Goal: Task Accomplishment & Management: Use online tool/utility

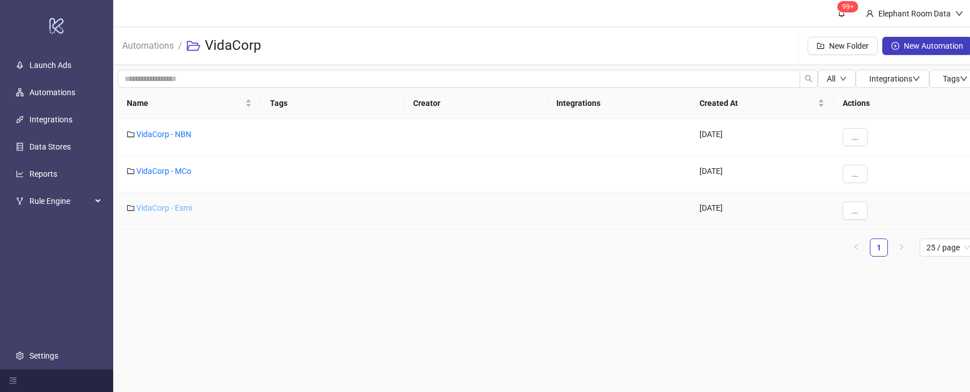
click at [162, 208] on link "VidaCorp - Esmi" at bounding box center [163, 207] width 55 height 9
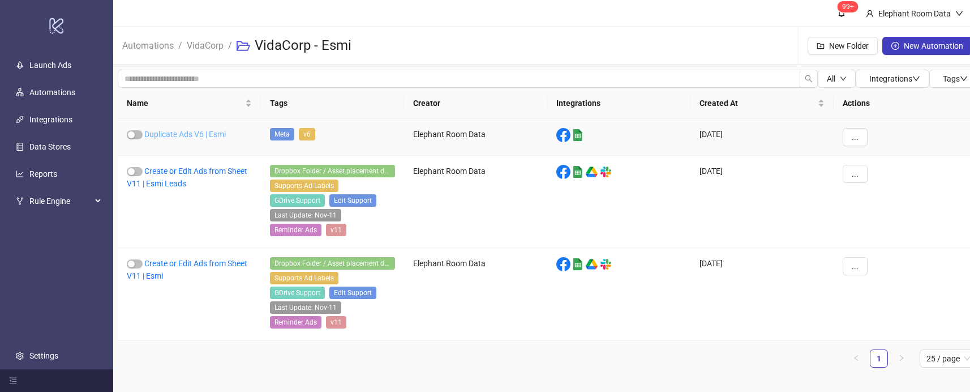
click at [194, 131] on link "Duplicate Ads V6 | Esmi" at bounding box center [185, 134] width 82 height 9
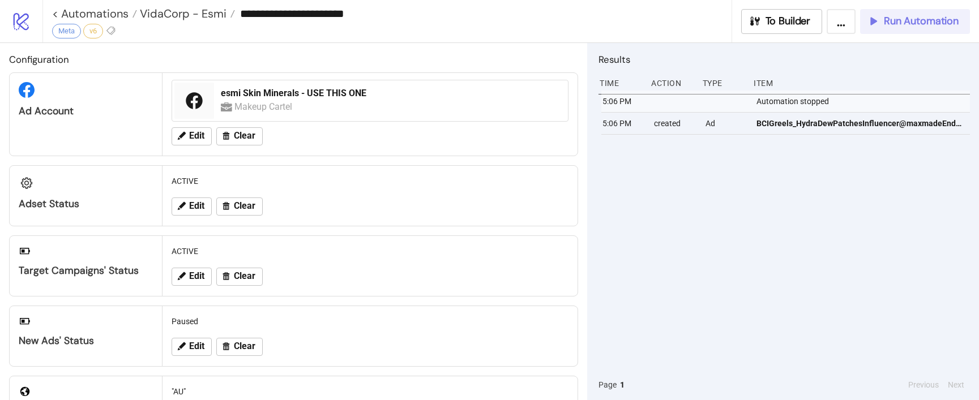
click at [879, 27] on div "Run Automation" at bounding box center [913, 21] width 92 height 13
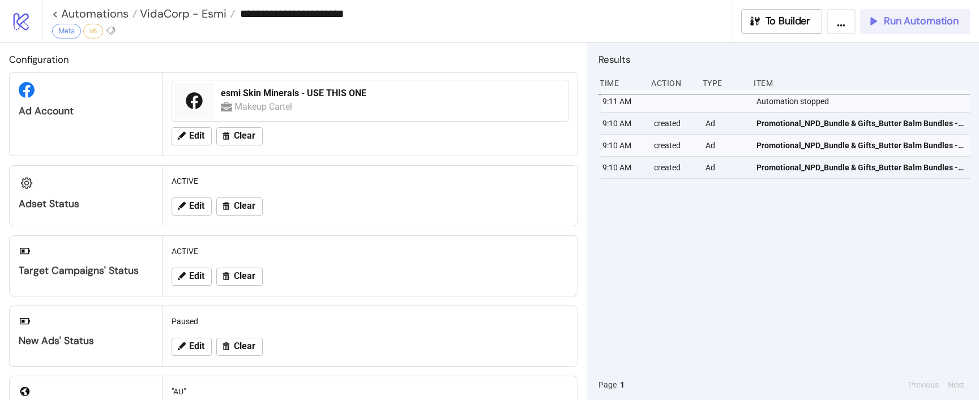
click at [889, 23] on span "Run Automation" at bounding box center [921, 21] width 75 height 13
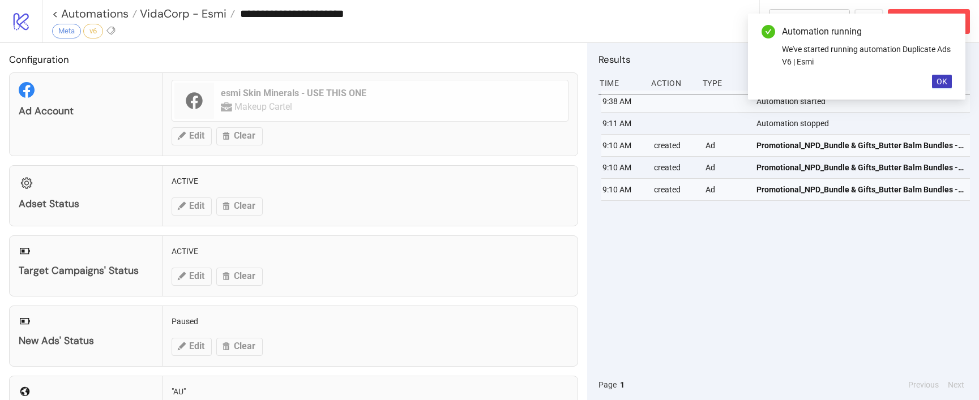
drag, startPoint x: 947, startPoint y: 84, endPoint x: 785, endPoint y: 44, distance: 166.1
click at [946, 83] on span "OK" at bounding box center [941, 81] width 11 height 9
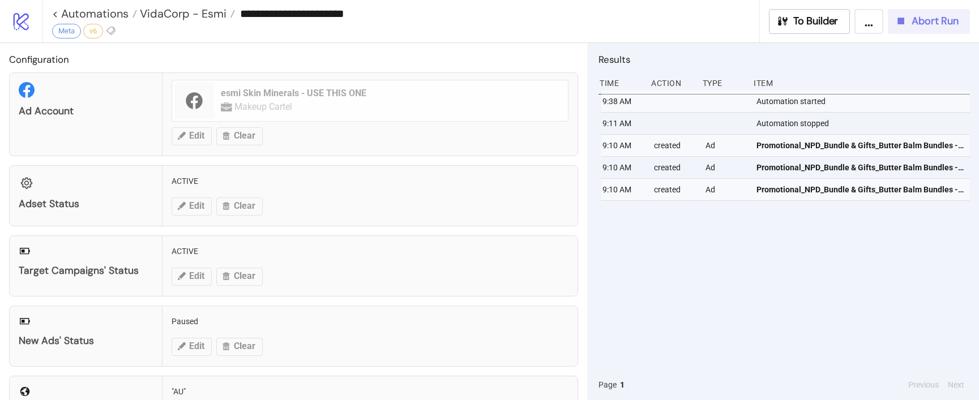
click at [933, 28] on button "Abort Run" at bounding box center [929, 21] width 82 height 25
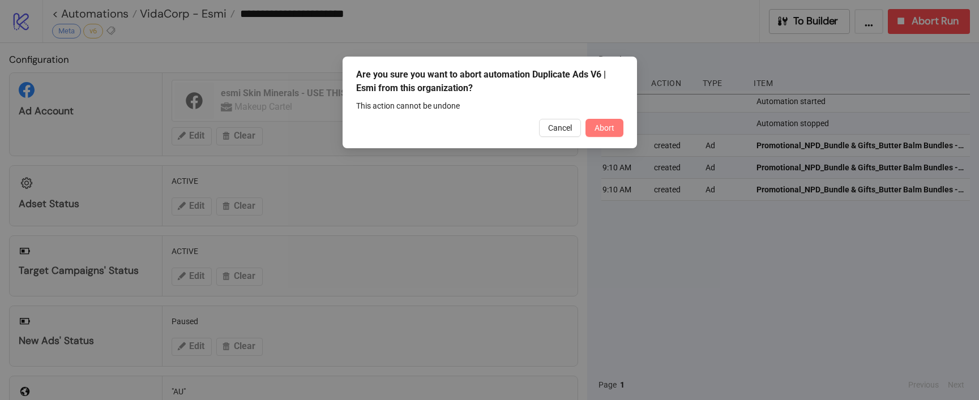
click at [594, 126] on span "Abort" at bounding box center [604, 127] width 20 height 9
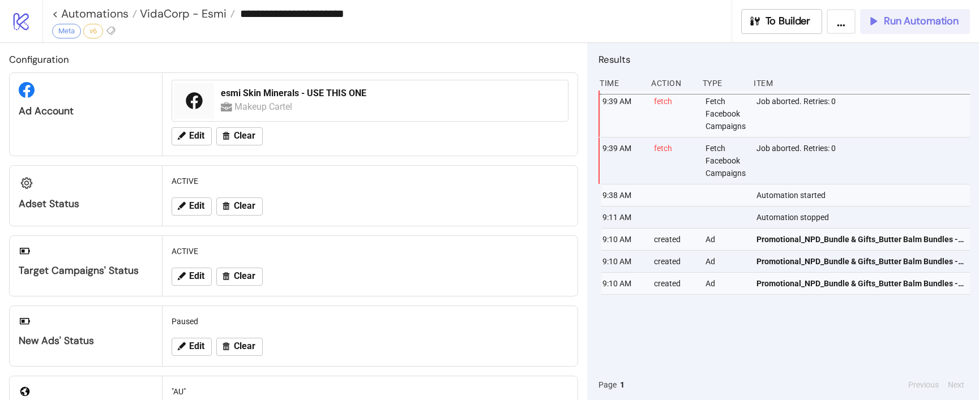
click at [931, 18] on span "Run Automation" at bounding box center [921, 21] width 75 height 13
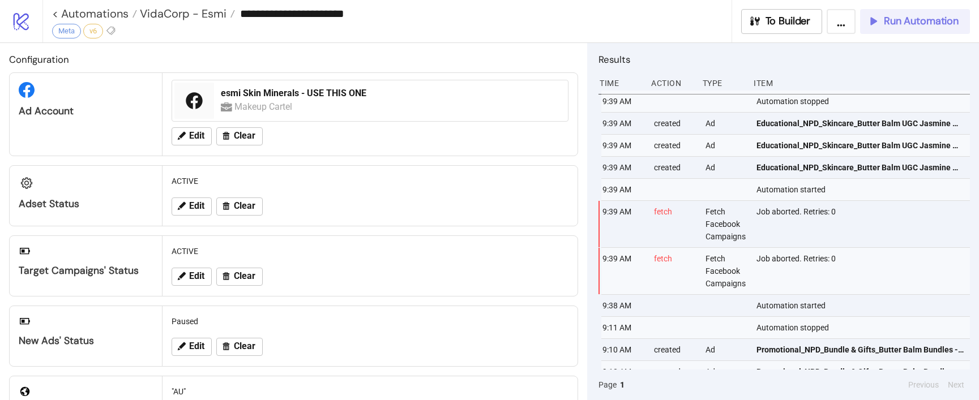
click at [911, 29] on button "Run Automation" at bounding box center [915, 21] width 110 height 25
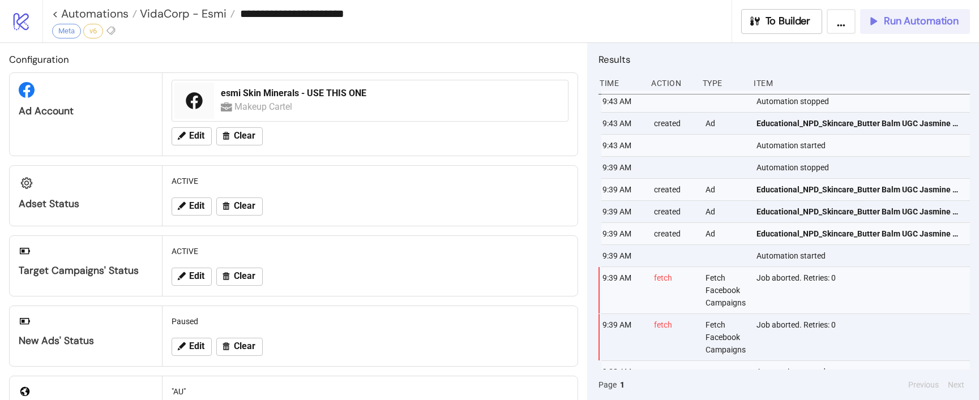
click at [876, 20] on icon "button" at bounding box center [873, 21] width 12 height 12
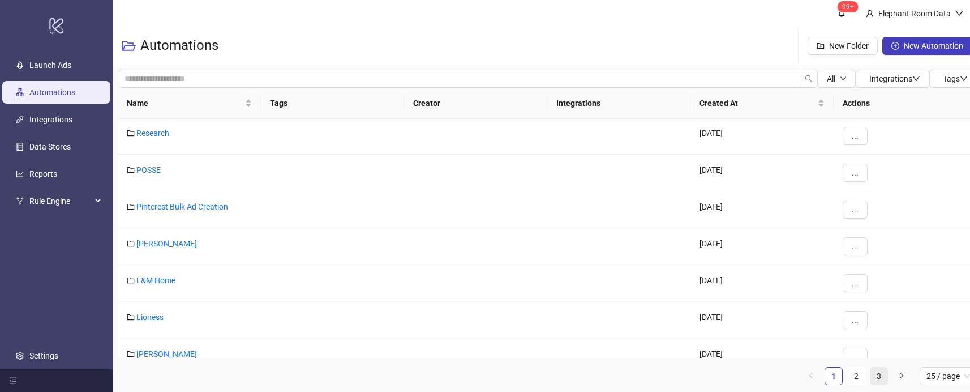
click at [880, 382] on link "3" at bounding box center [879, 375] width 17 height 17
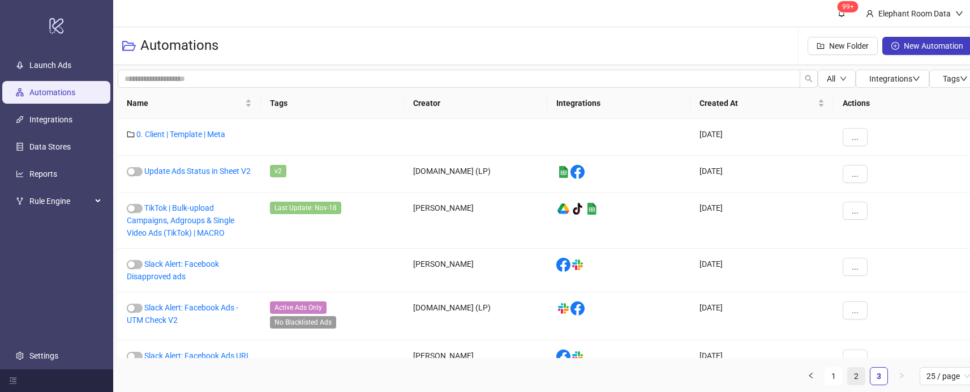
click at [850, 377] on link "2" at bounding box center [856, 375] width 17 height 17
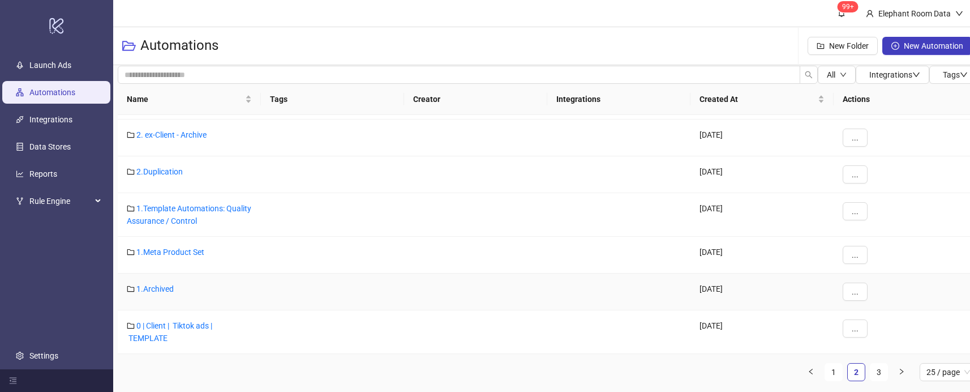
scroll to position [8, 0]
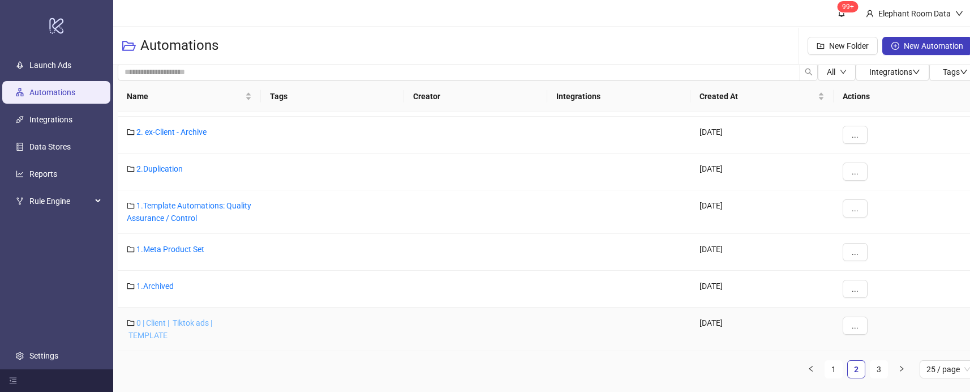
click at [191, 322] on link "0 | Client | Tiktok ads | TEMPLATE" at bounding box center [169, 329] width 85 height 22
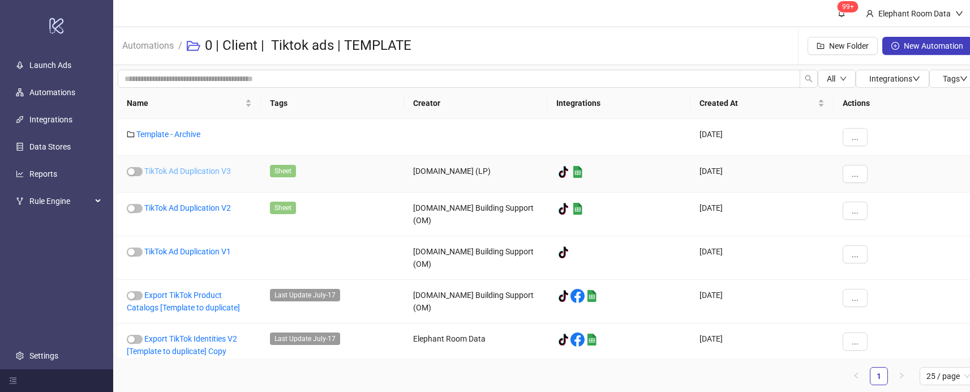
click at [217, 172] on link "TikTok Ad Duplication V3" at bounding box center [187, 170] width 87 height 9
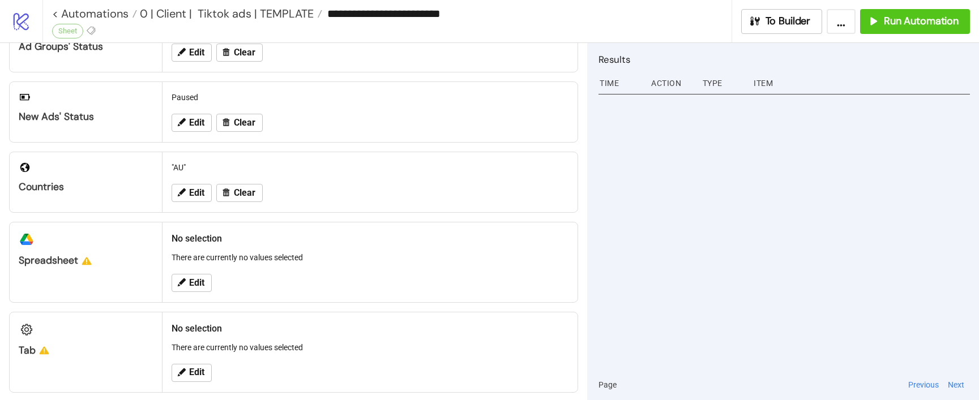
scroll to position [224, 0]
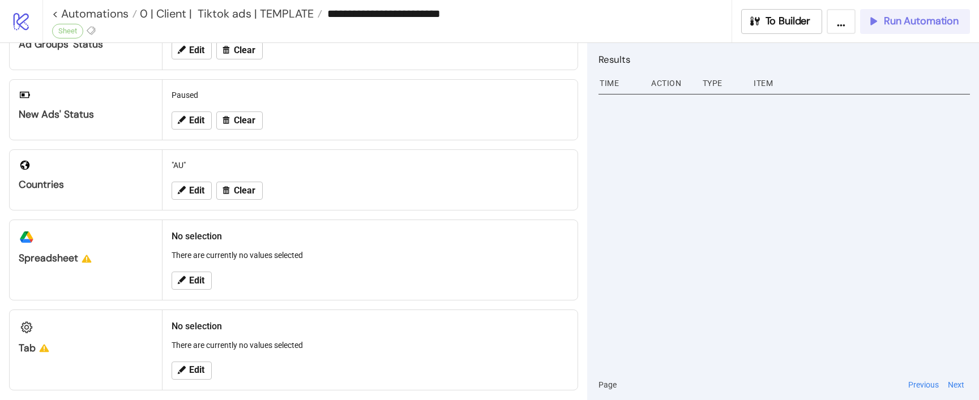
click at [888, 31] on button "Run Automation" at bounding box center [915, 21] width 110 height 25
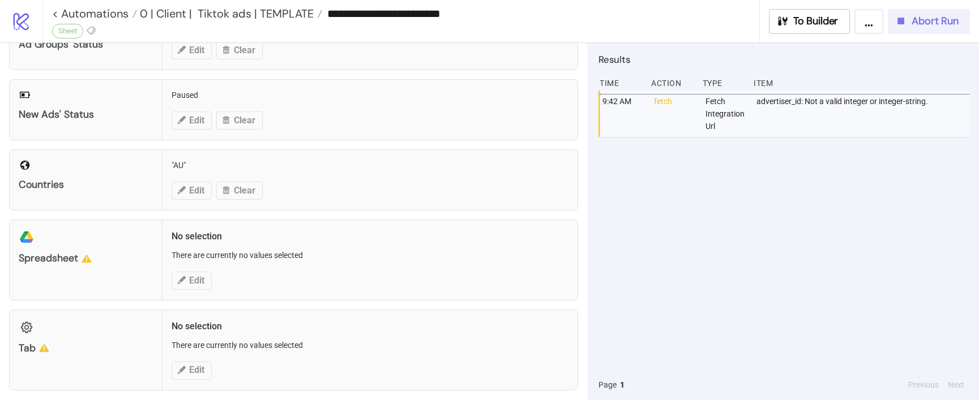
click at [901, 16] on icon "button" at bounding box center [900, 21] width 12 height 12
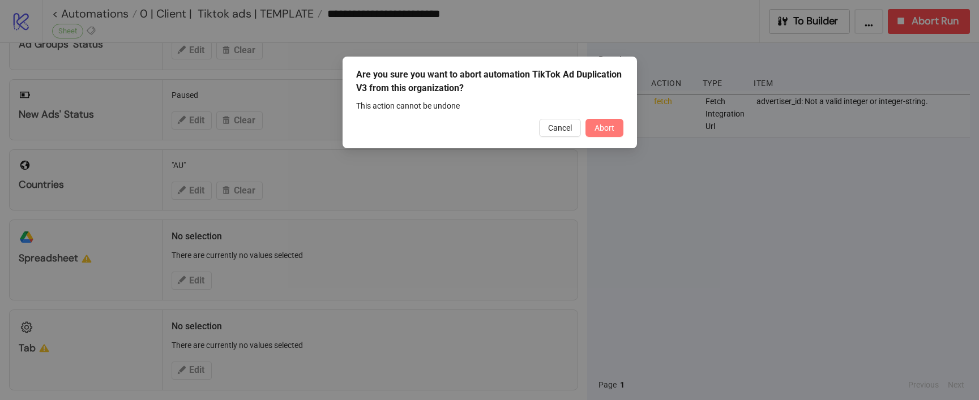
click at [614, 129] on button "Abort" at bounding box center [604, 128] width 38 height 18
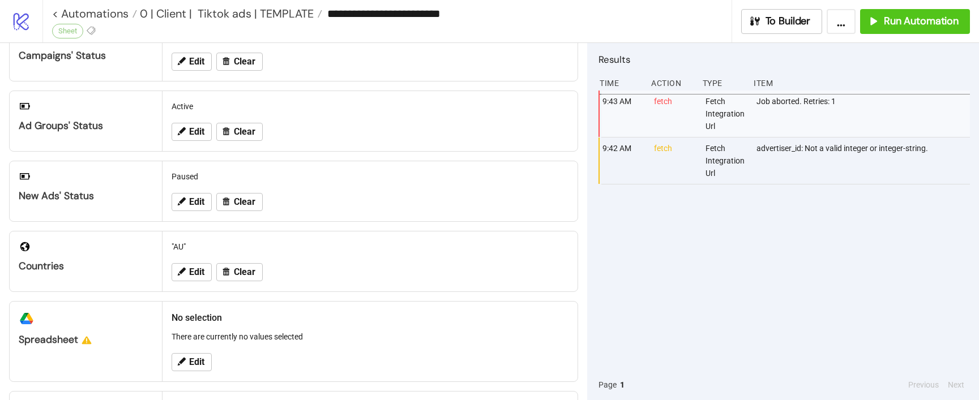
scroll to position [136, 0]
